Goal: Navigation & Orientation: Find specific page/section

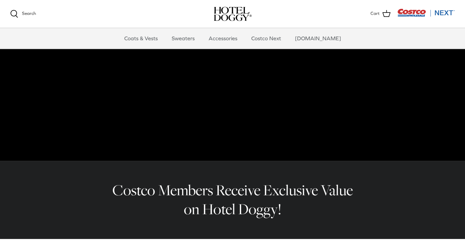
scroll to position [86, 0]
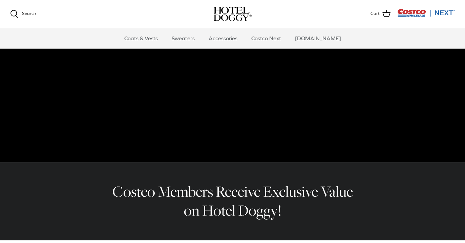
drag, startPoint x: 467, startPoint y: 29, endPoint x: 474, endPoint y: 46, distance: 18.1
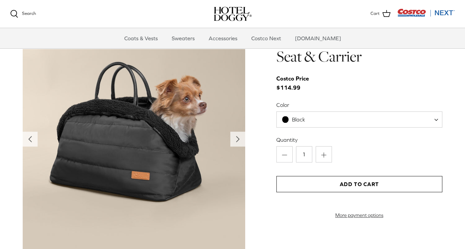
scroll to position [685, 0]
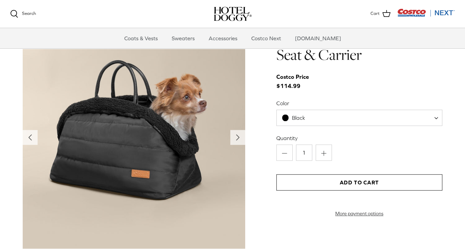
click at [439, 119] on span at bounding box center [438, 118] width 7 height 16
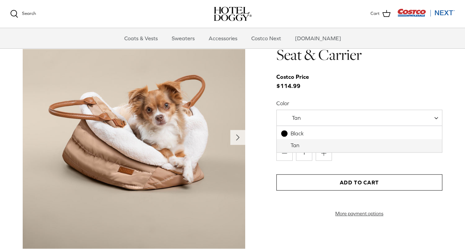
click at [434, 118] on span "Tan" at bounding box center [359, 118] width 166 height 16
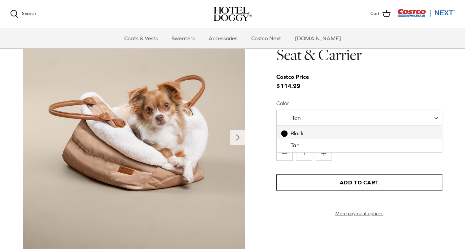
select select "Black"
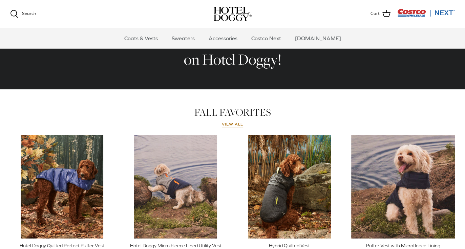
scroll to position [237, 0]
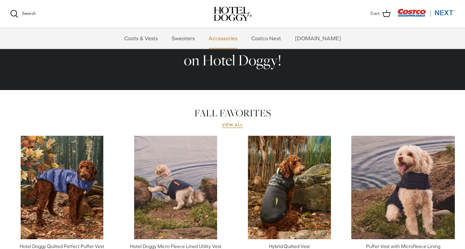
click at [237, 34] on link "Accessories" at bounding box center [222, 38] width 41 height 20
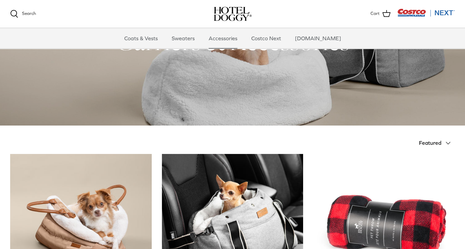
scroll to position [23, 0]
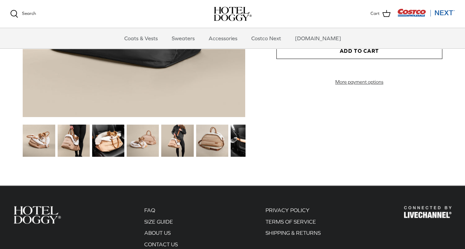
scroll to position [363, 0]
